Goal: Transaction & Acquisition: Purchase product/service

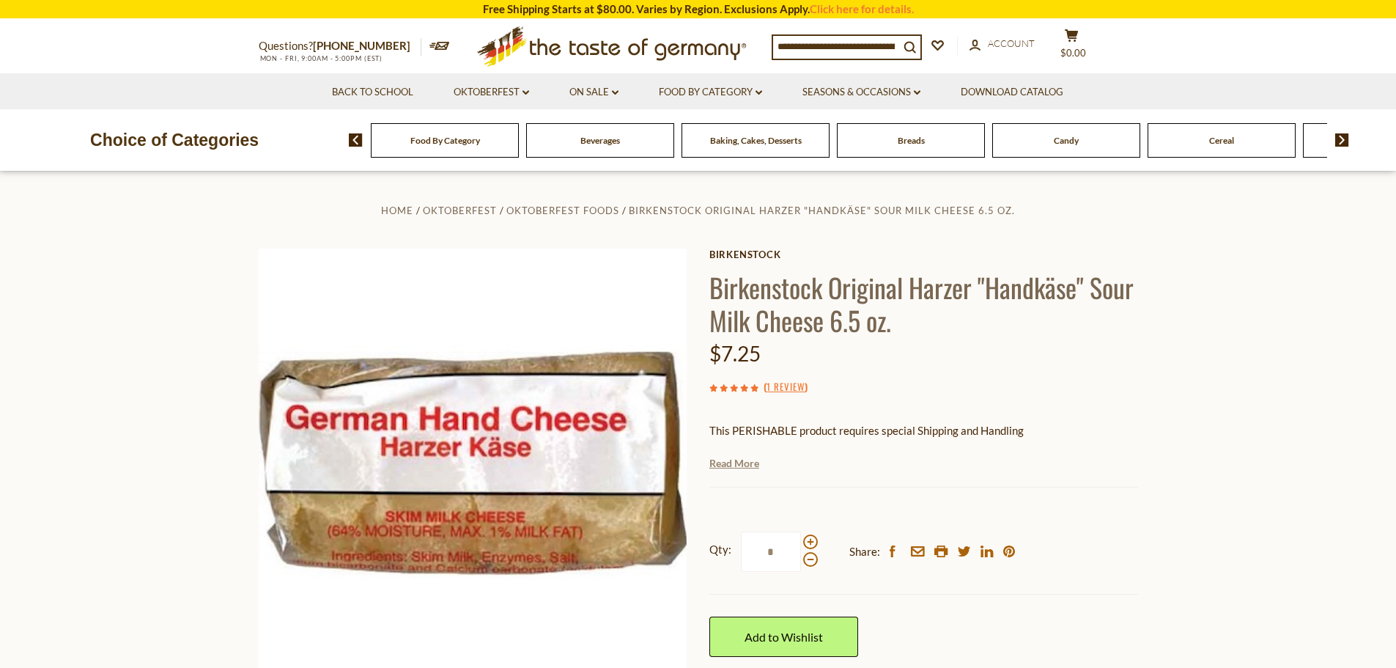
click at [740, 465] on link "Read More" at bounding box center [735, 463] width 50 height 15
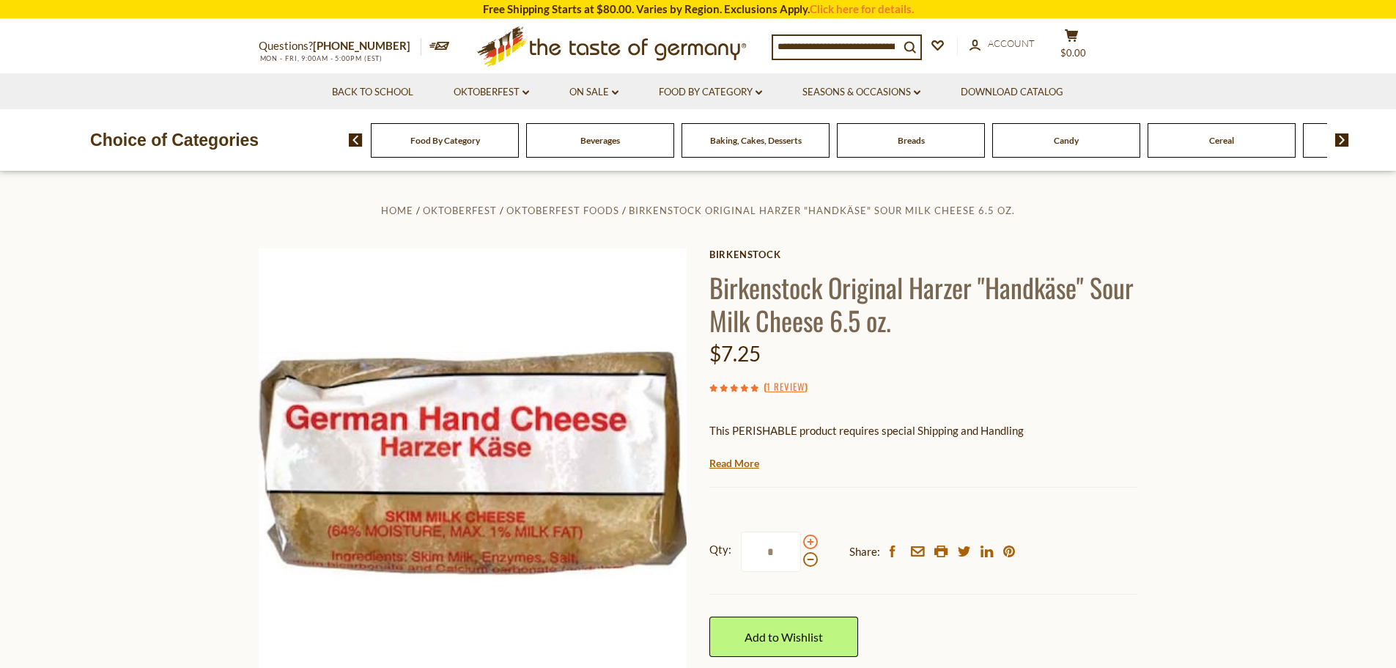
click at [813, 542] on span at bounding box center [810, 541] width 15 height 15
click at [801, 542] on input "*" at bounding box center [771, 551] width 60 height 40
click at [813, 542] on span at bounding box center [810, 541] width 15 height 15
click at [801, 542] on input "*" at bounding box center [771, 551] width 60 height 40
click at [813, 542] on span at bounding box center [810, 541] width 15 height 15
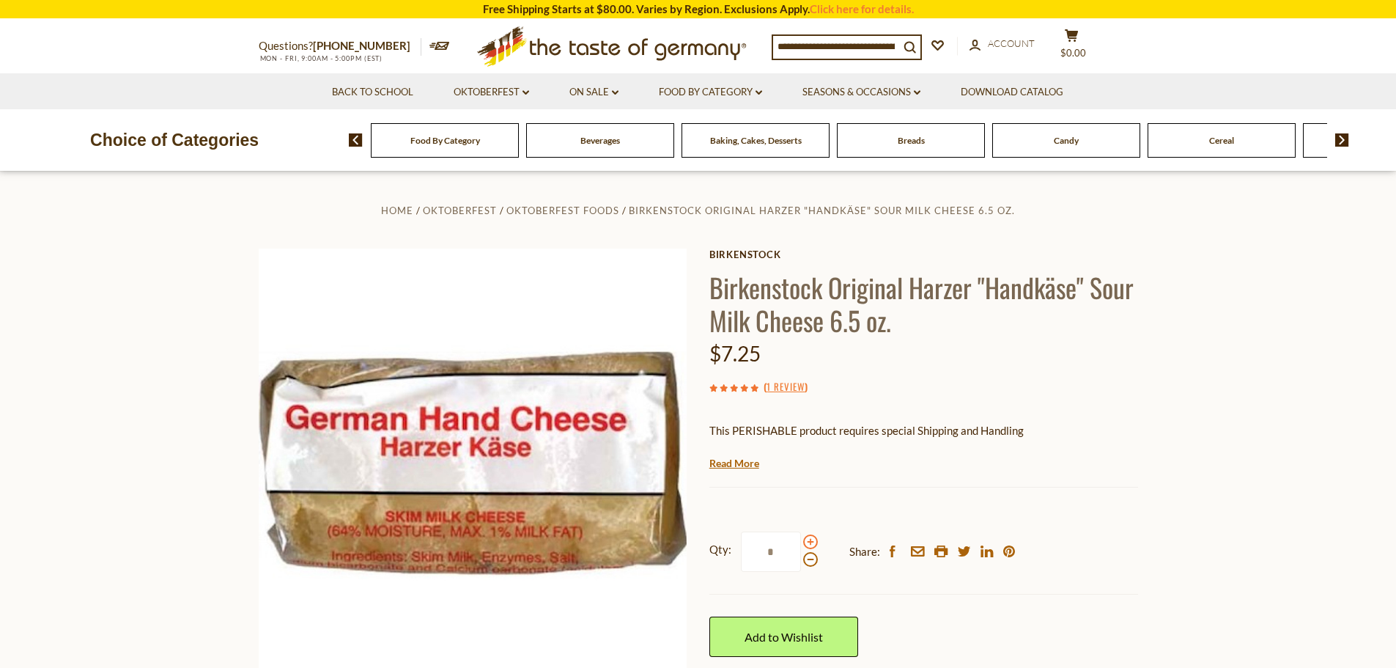
click at [801, 542] on input "*" at bounding box center [771, 551] width 60 height 40
click at [813, 545] on span at bounding box center [810, 541] width 15 height 15
click at [801, 545] on input "*" at bounding box center [771, 551] width 60 height 40
type input "*"
click at [764, 645] on link "Add to Wishlist" at bounding box center [784, 636] width 149 height 40
